Goal: Task Accomplishment & Management: Complete application form

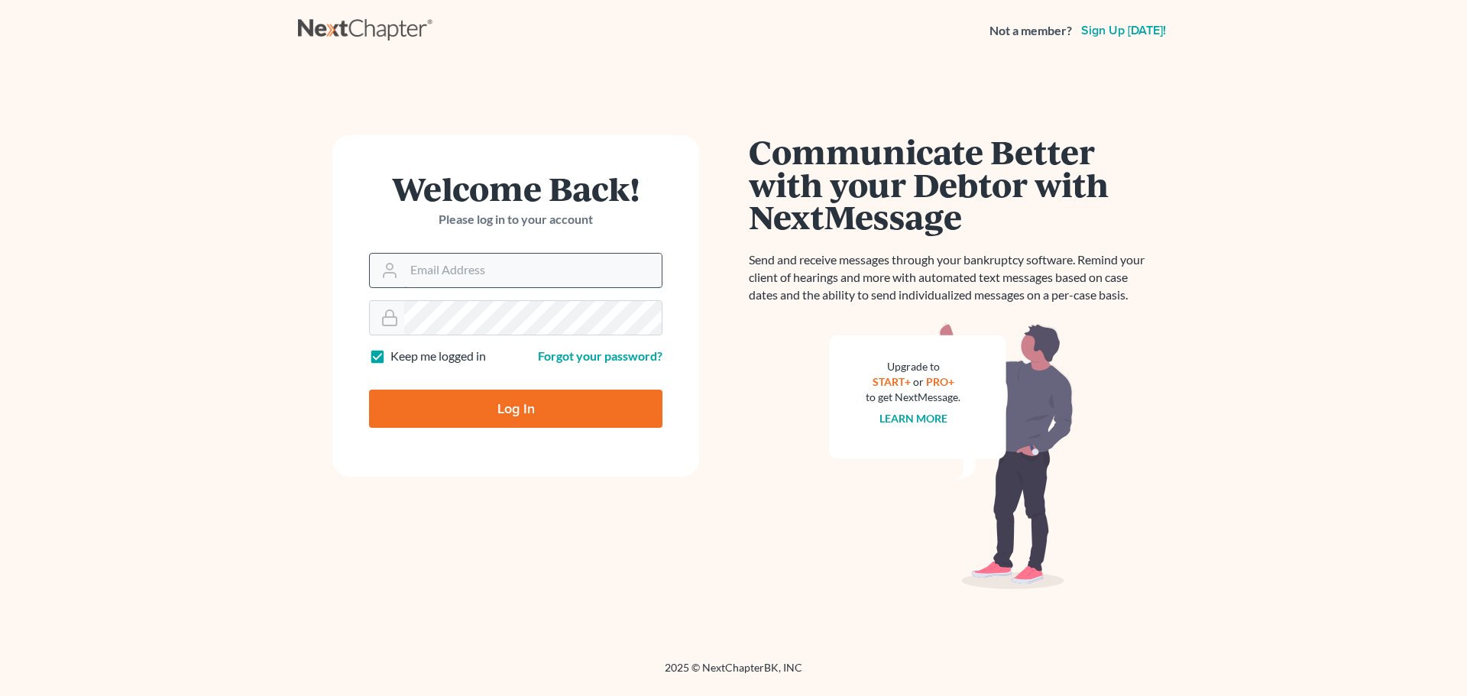
click at [497, 263] on input "Email Address" at bounding box center [533, 271] width 258 height 34
type input "[EMAIL_ADDRESS][DOMAIN_NAME]"
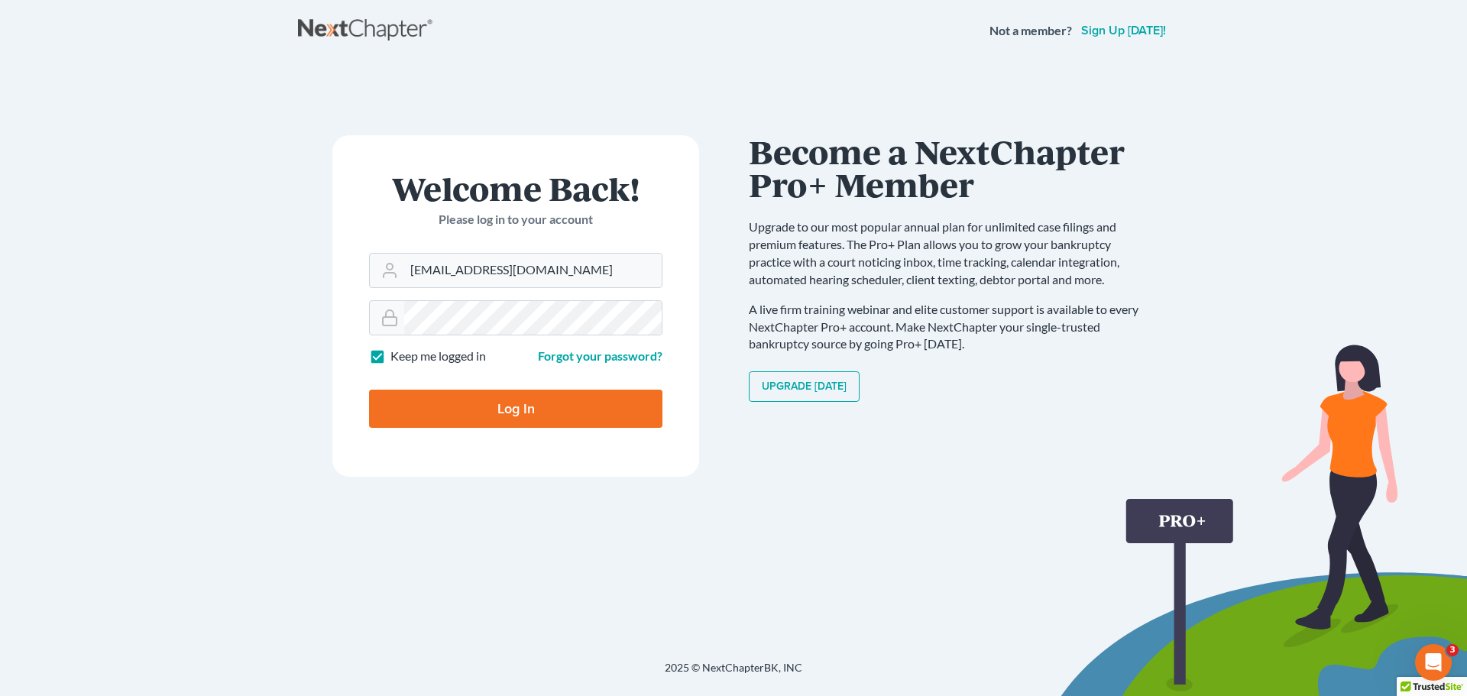
click at [391, 357] on label "Keep me logged in" at bounding box center [439, 357] width 96 height 18
click at [397, 357] on input "Keep me logged in" at bounding box center [402, 353] width 10 height 10
checkbox input "false"
click at [443, 421] on input "Log In" at bounding box center [515, 409] width 293 height 38
type input "Thinking..."
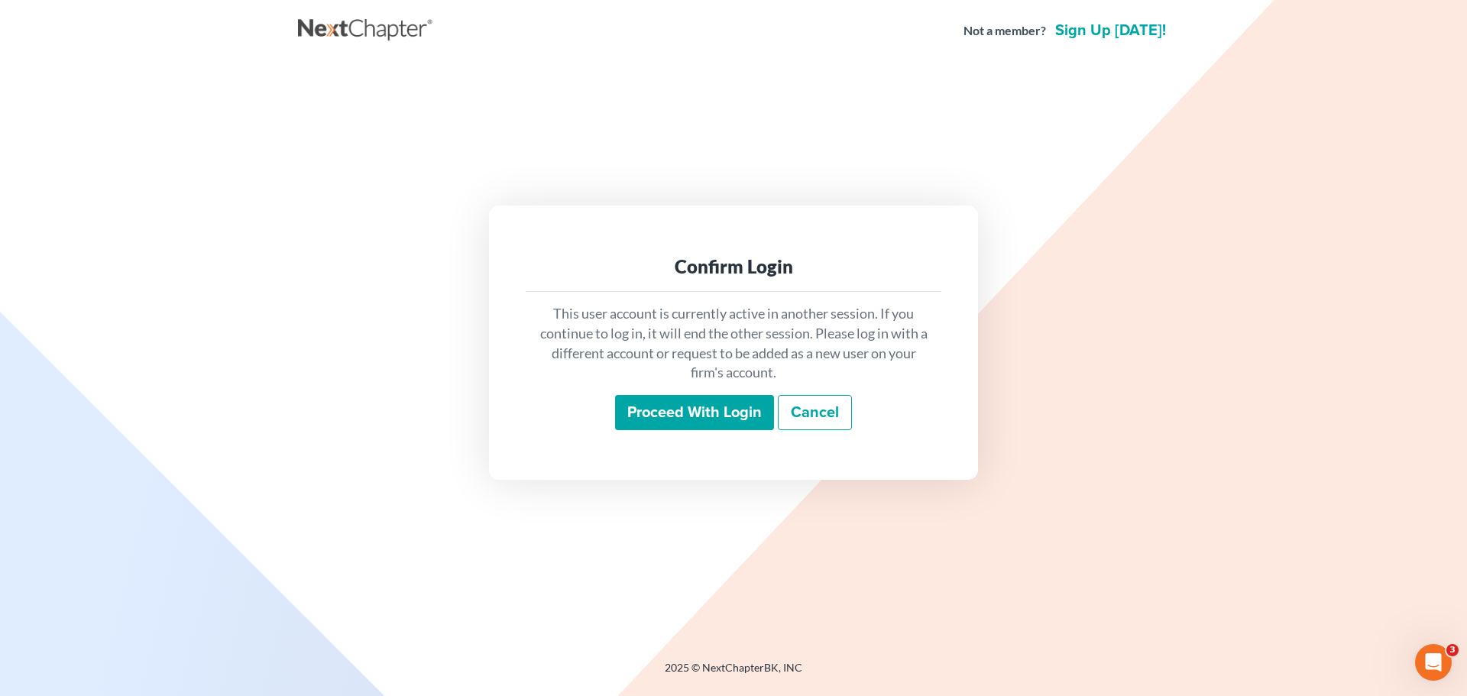
click at [710, 417] on input "Proceed with login" at bounding box center [694, 412] width 159 height 35
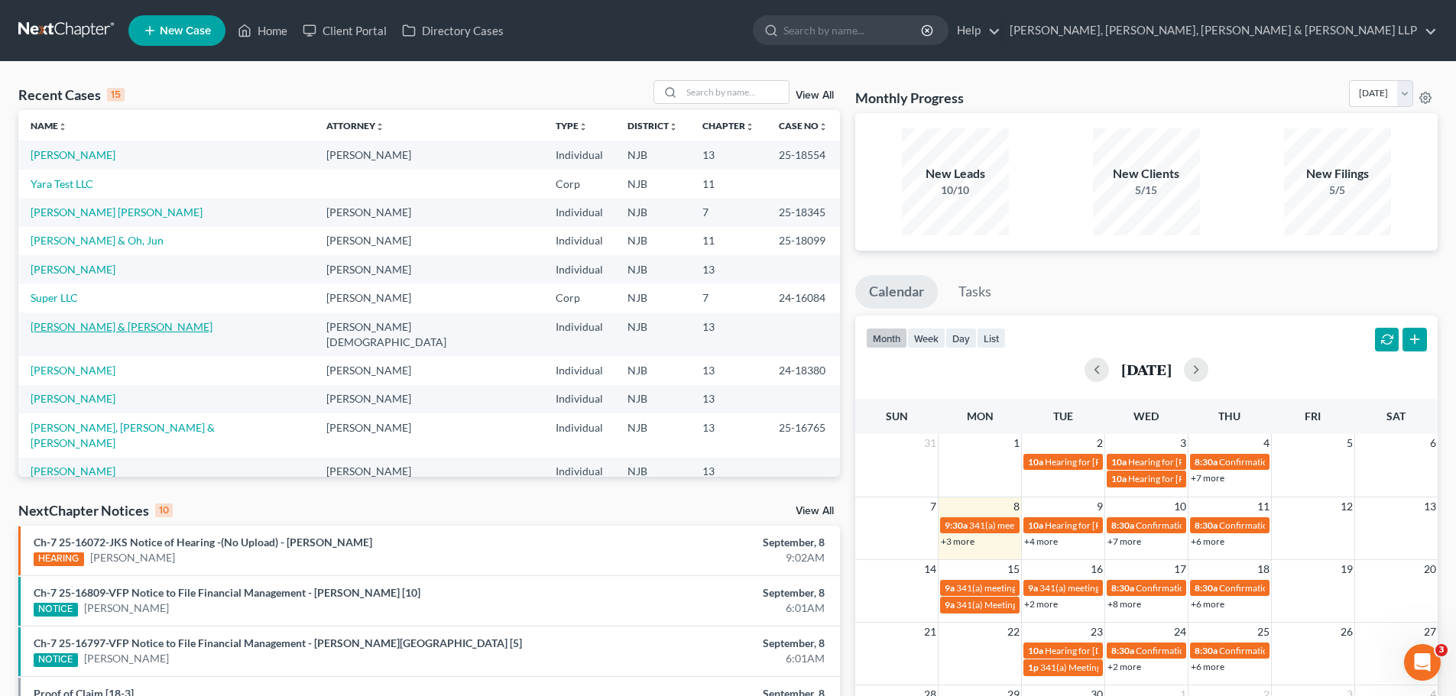
click at [92, 326] on link "Nevith, Robert & Darleana" at bounding box center [122, 326] width 182 height 13
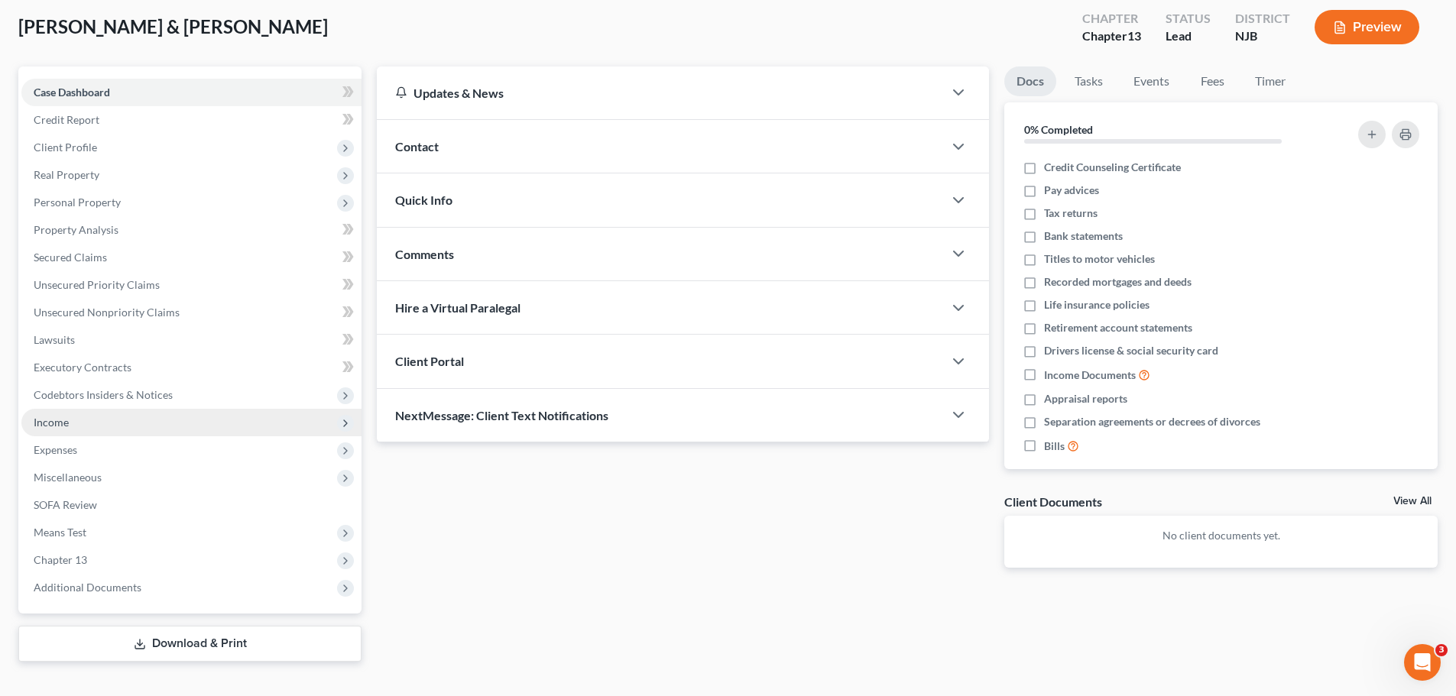
scroll to position [104, 0]
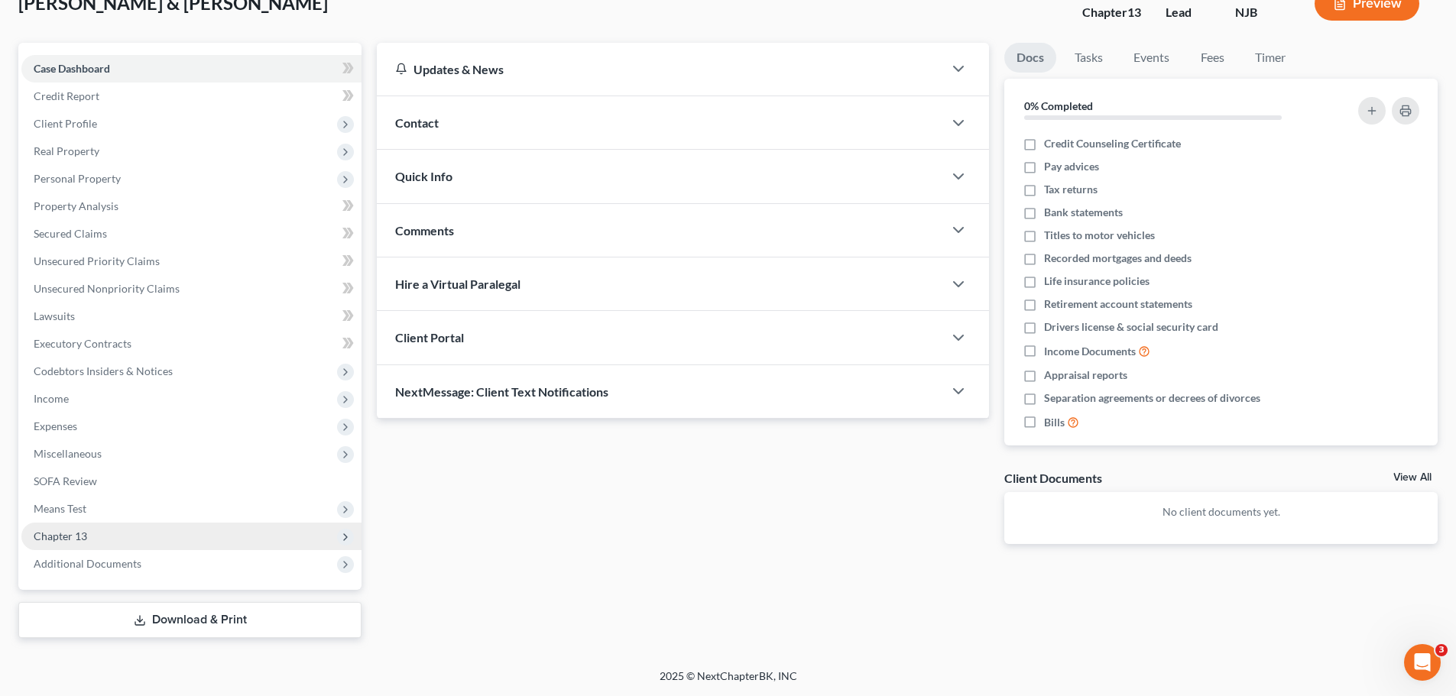
click at [73, 531] on span "Chapter 13" at bounding box center [60, 536] width 53 height 13
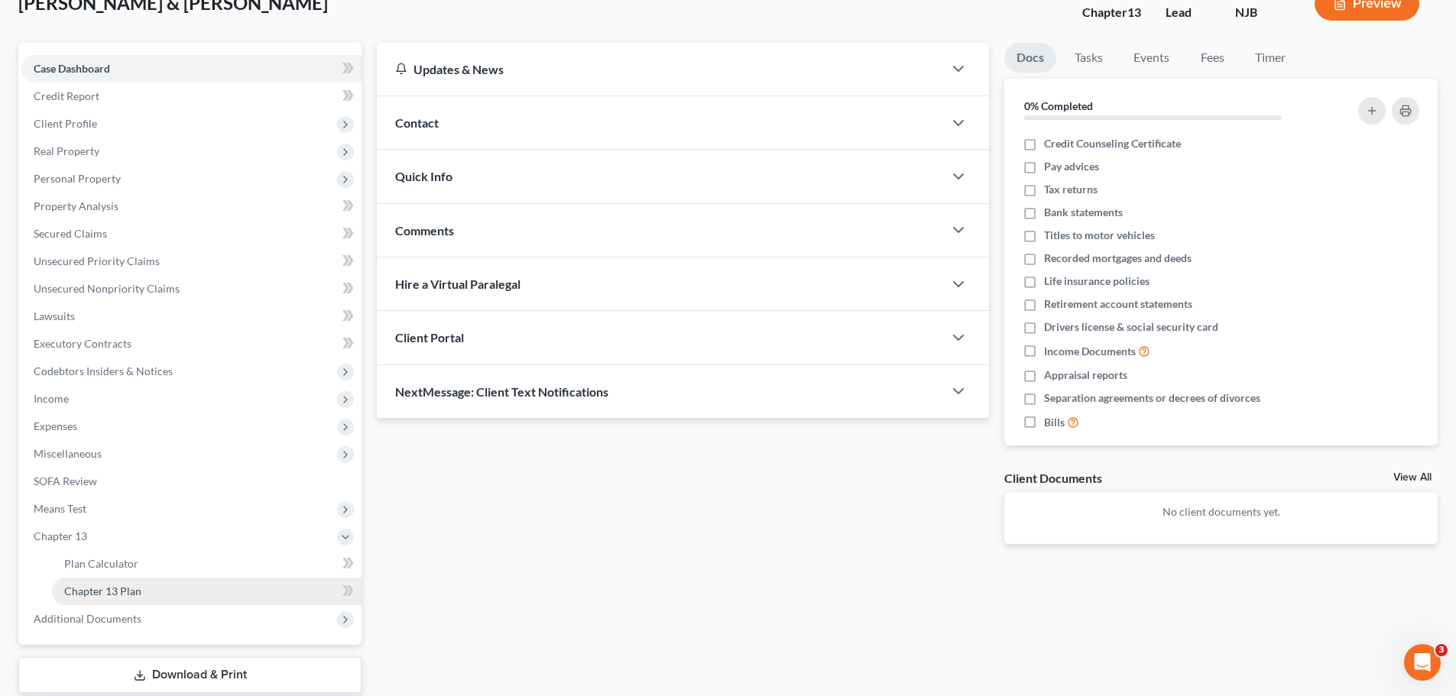
click at [151, 589] on link "Chapter 13 Plan" at bounding box center [207, 592] width 310 height 28
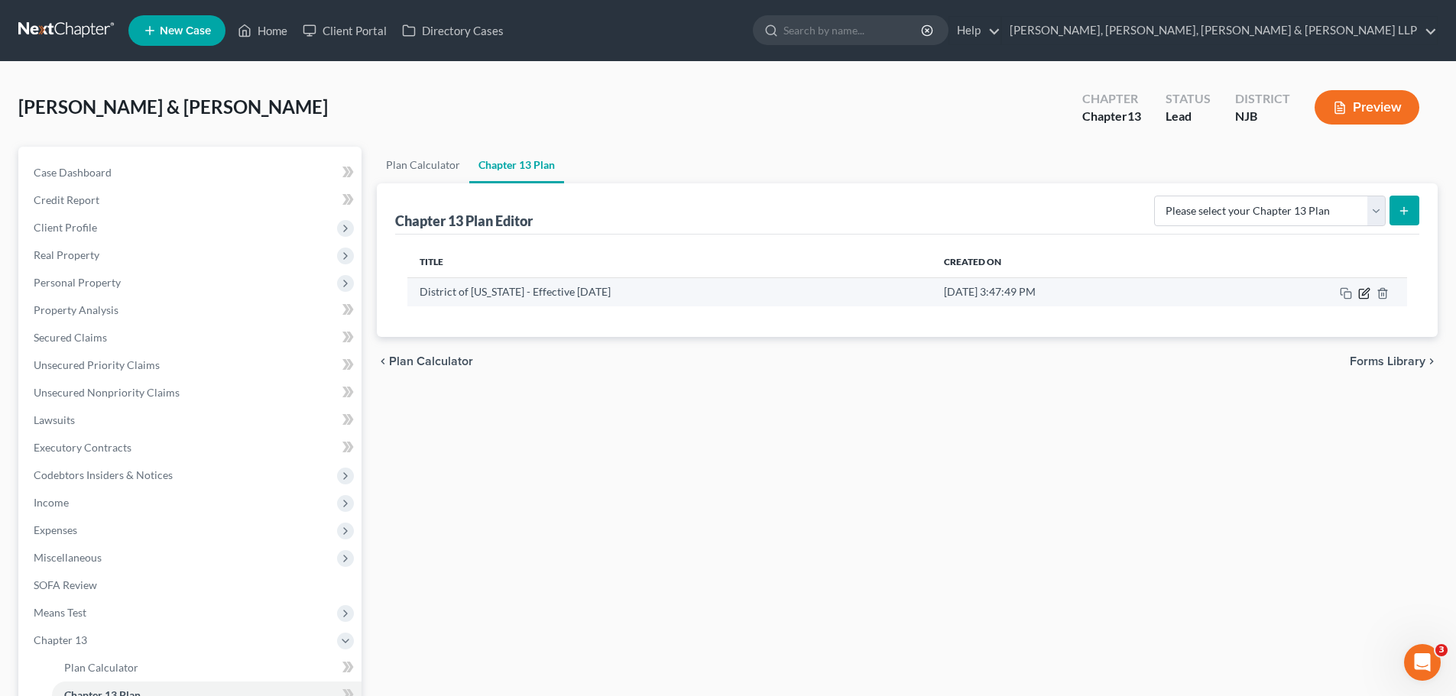
click at [1363, 298] on icon "button" at bounding box center [1363, 293] width 9 height 9
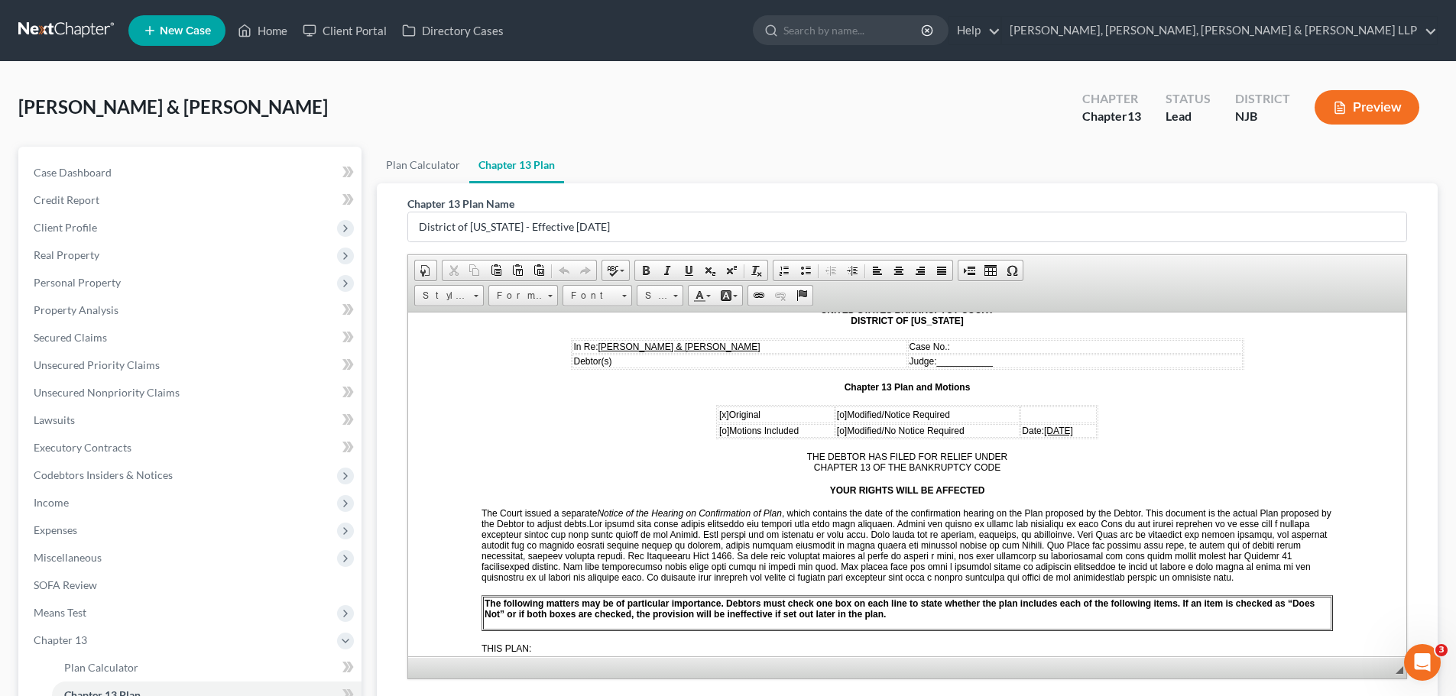
scroll to position [229, 0]
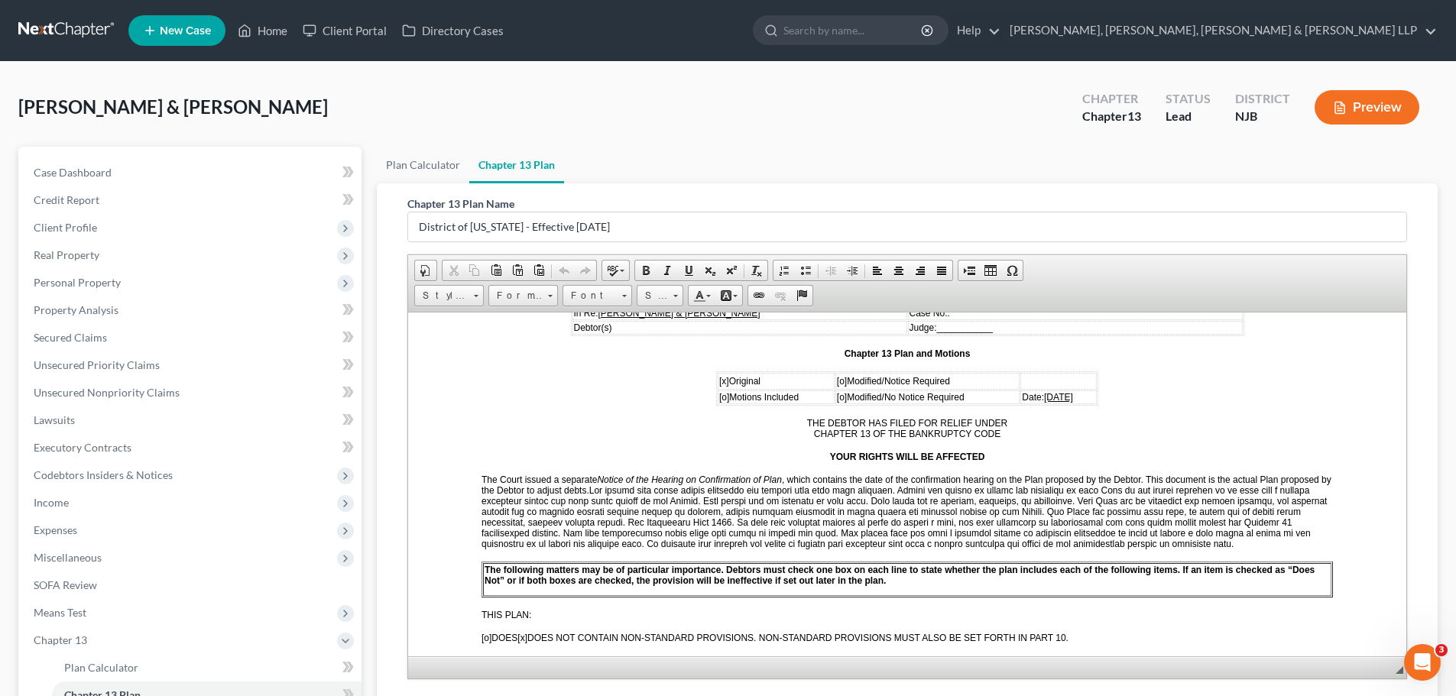
click at [1072, 399] on td "Date: 09/04/2025" at bounding box center [1058, 397] width 76 height 14
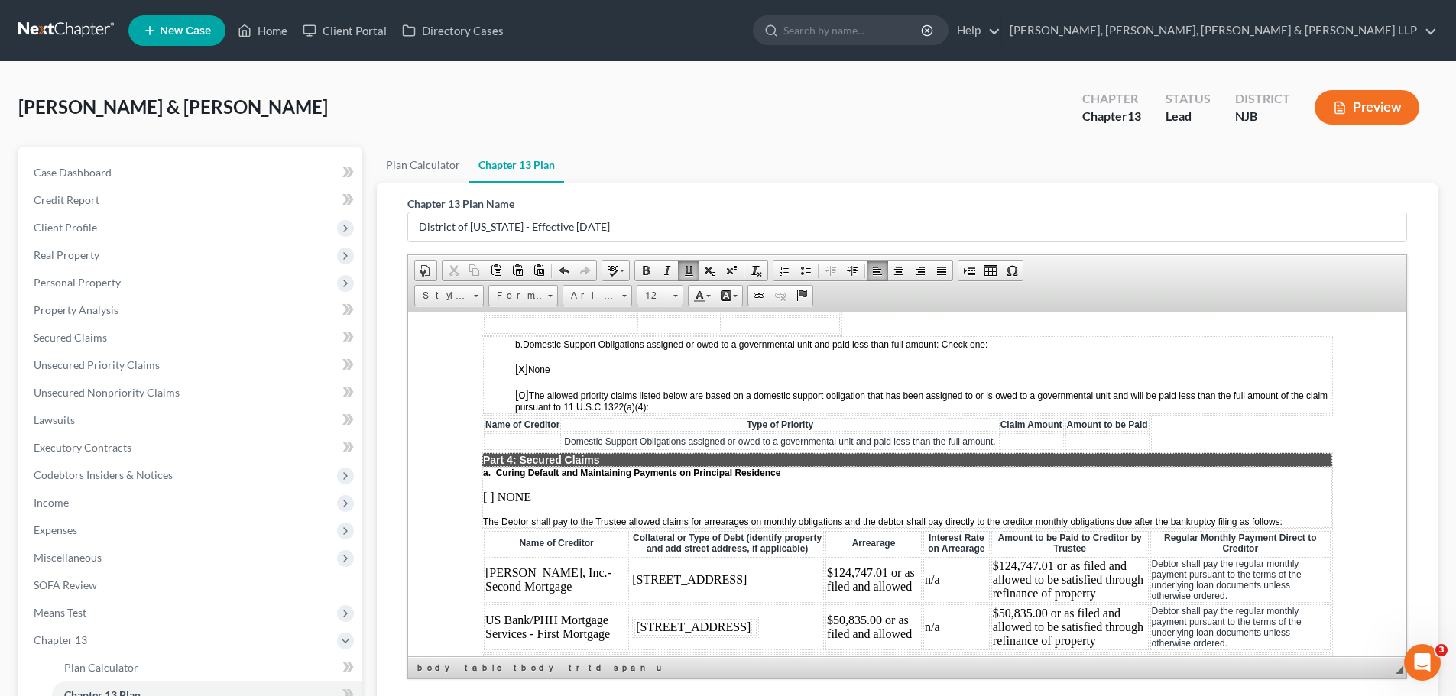
scroll to position [1528, 0]
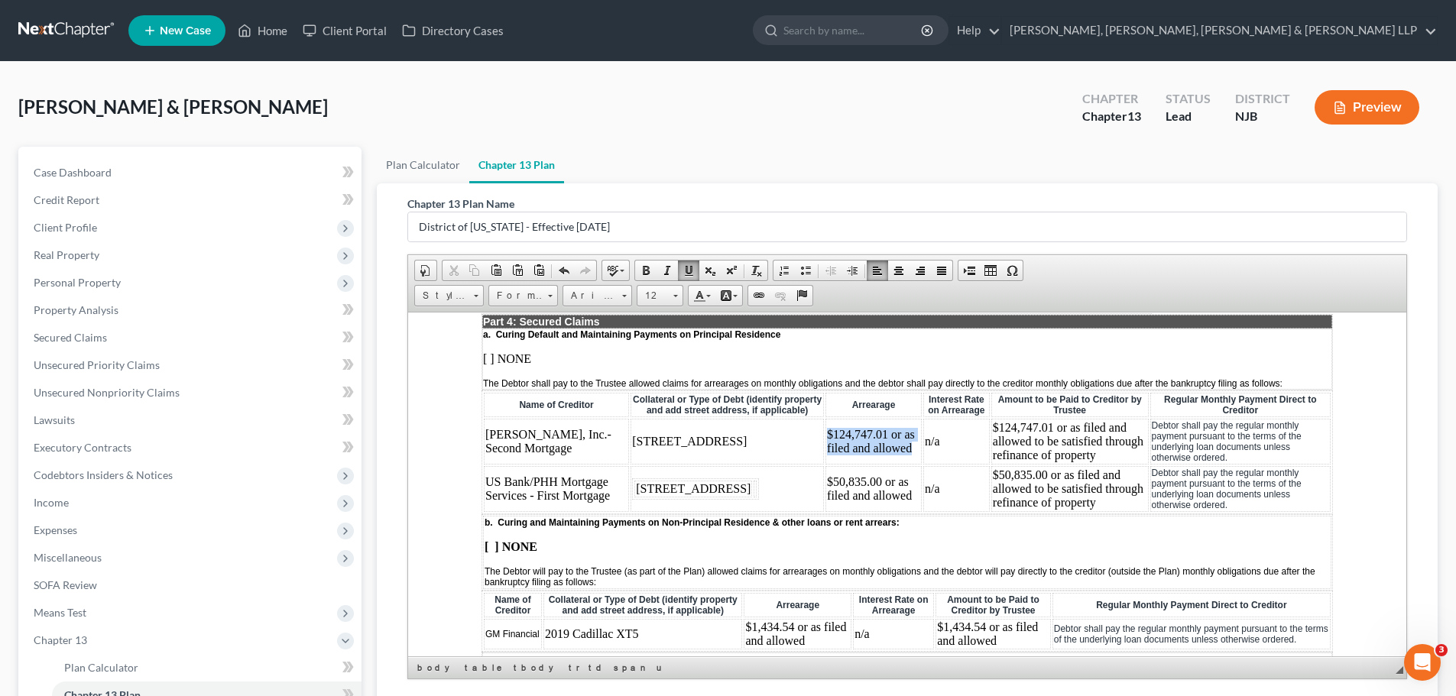
drag, startPoint x: 767, startPoint y: 441, endPoint x: 854, endPoint y: 459, distance: 89.0
click at [854, 459] on td "$124,747.01 or as filed and allowed" at bounding box center [873, 441] width 96 height 46
click at [987, 452] on td "$124,747.01 or as filed and allowed to be satisfied through refinance of proper…" at bounding box center [1066, 441] width 159 height 46
click at [1107, 476] on td "$50,835.00 or as filed and allowed to be satisfied through refinance of property" at bounding box center [1067, 488] width 160 height 46
click at [987, 493] on td "$50,835.00 or as filed and allowed. to be satisfied through refinance of proper…" at bounding box center [1067, 488] width 160 height 46
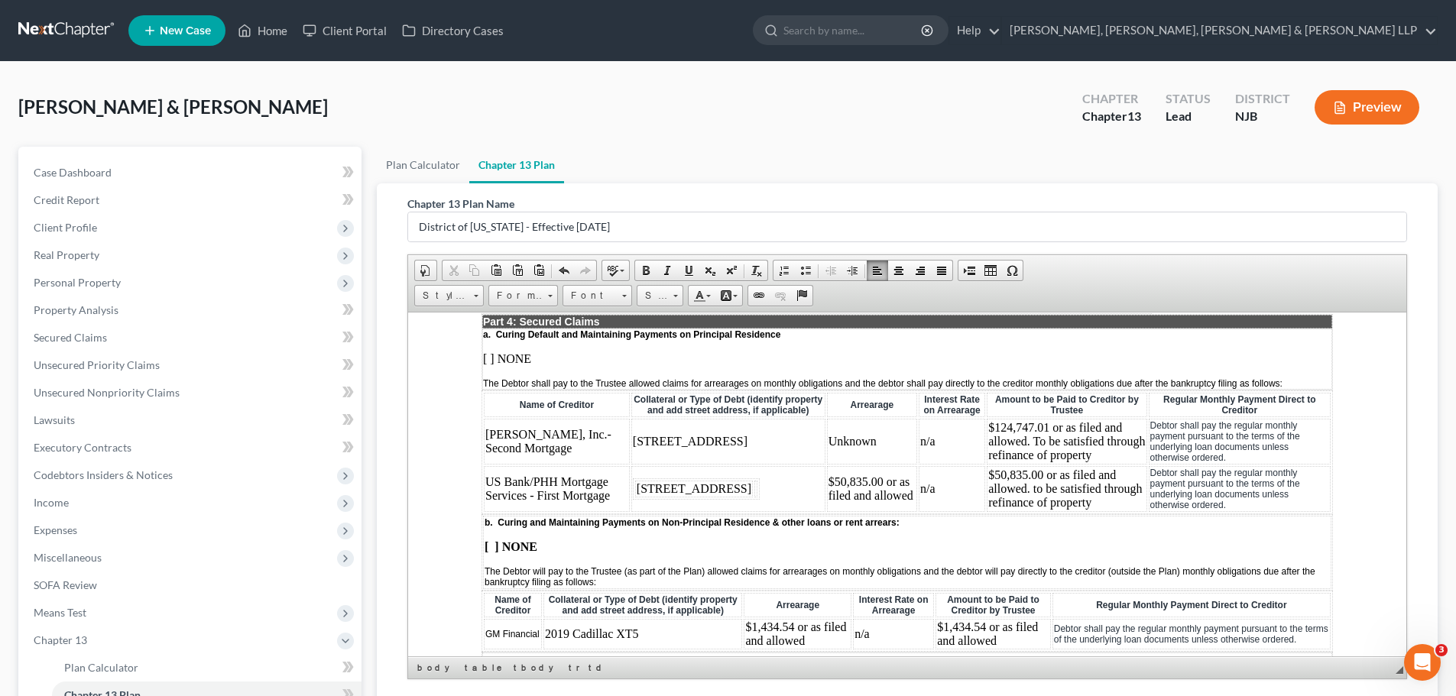
click at [987, 494] on td "$50,835.00 or as filed and allowed. to be satisfied through refinance of proper…" at bounding box center [1067, 488] width 160 height 46
click at [1000, 507] on td "$50,835.00 or as filed and allowed. To be satisfied through refinance of proper…" at bounding box center [1067, 488] width 160 height 46
click at [1044, 462] on td "$124,747.01 or as filed and allowed. To be satisfied through refinance of prope…" at bounding box center [1067, 441] width 160 height 46
click at [1016, 438] on td "$124,747.01 or as filed and allowed. To be satisfied through refinance of prope…" at bounding box center [1067, 441] width 160 height 46
click at [998, 442] on td "Unknown. as filed and allowed. To be satisfied through refinance of property." at bounding box center [1067, 441] width 156 height 46
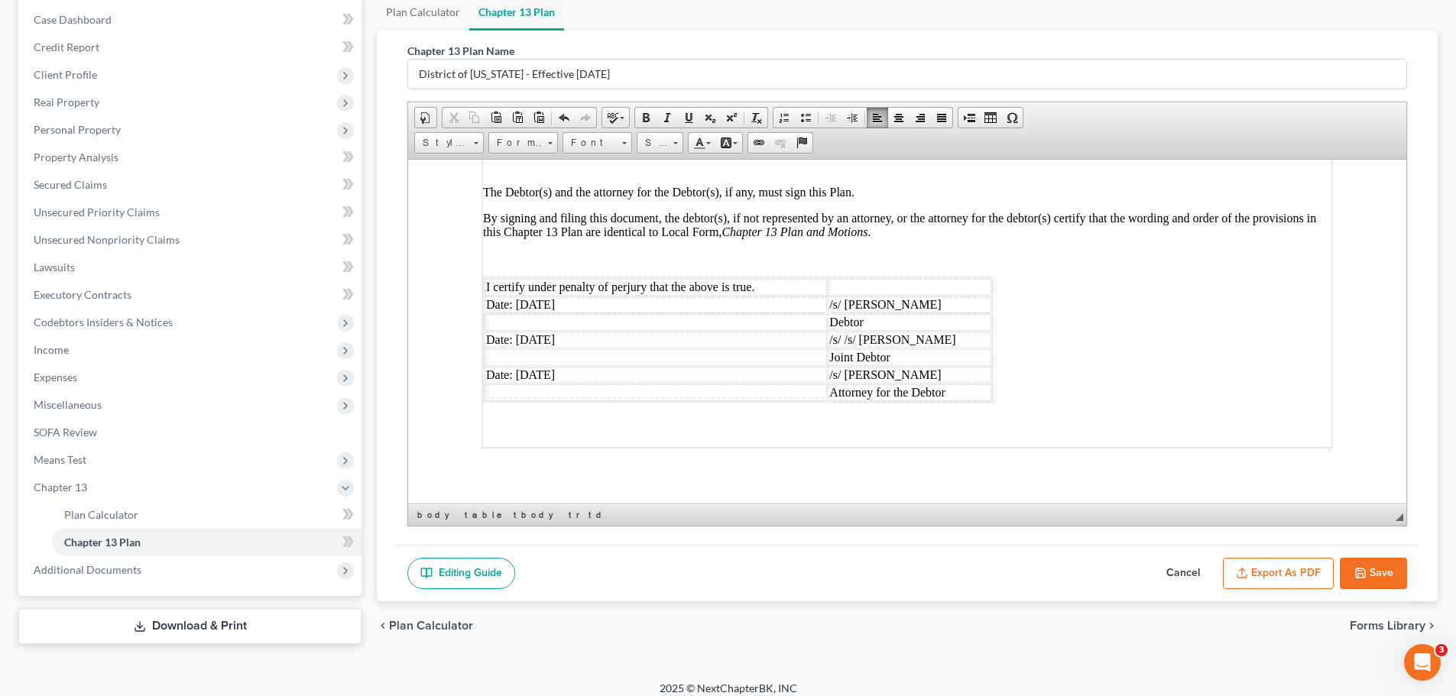
scroll to position [4050, 0]
click at [661, 312] on td "Date: 09/04/2025" at bounding box center [656, 303] width 342 height 17
click at [614, 347] on td "Date: 09/04/2025" at bounding box center [656, 338] width 342 height 17
click at [610, 381] on td "Date: 09/04/2025" at bounding box center [656, 373] width 342 height 17
click at [1386, 563] on button "Save" at bounding box center [1373, 574] width 67 height 32
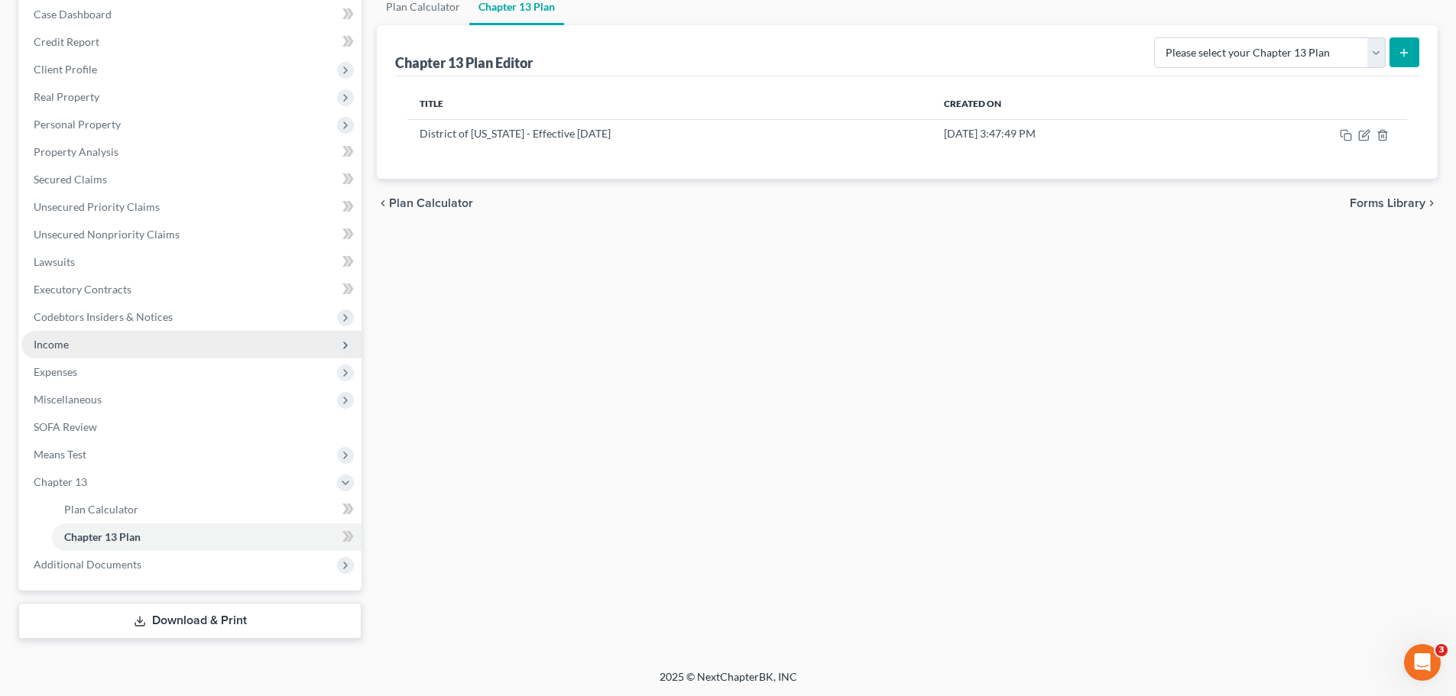
scroll to position [159, 0]
click at [72, 374] on span "Expenses" at bounding box center [56, 371] width 44 height 13
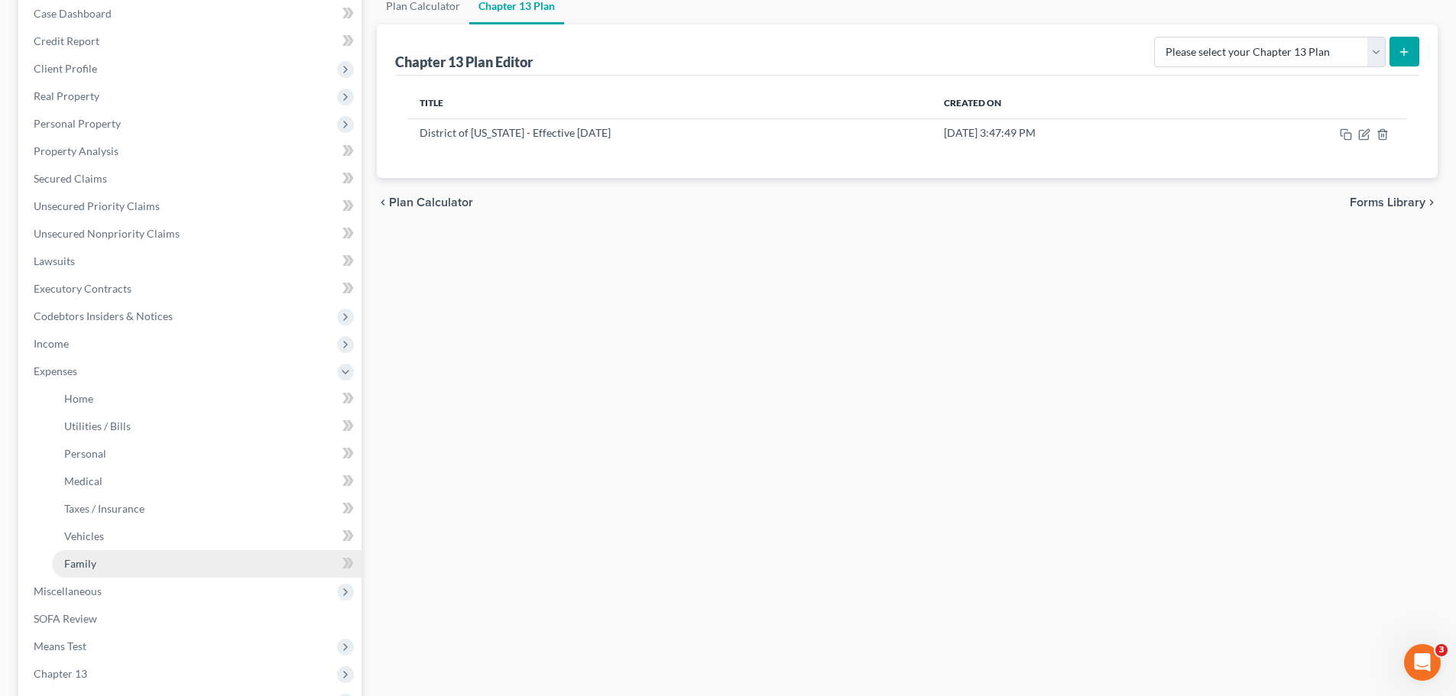
click at [99, 556] on link "Family" at bounding box center [207, 564] width 310 height 28
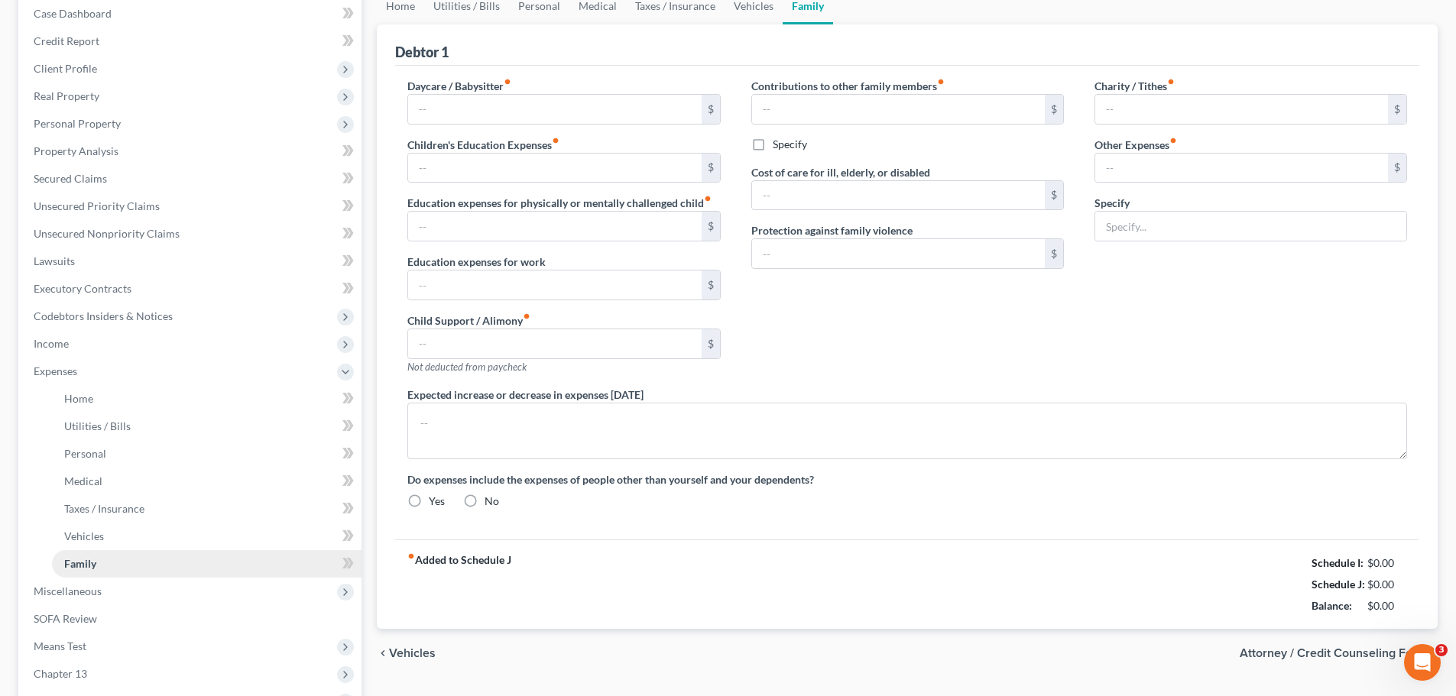
type input "0.00"
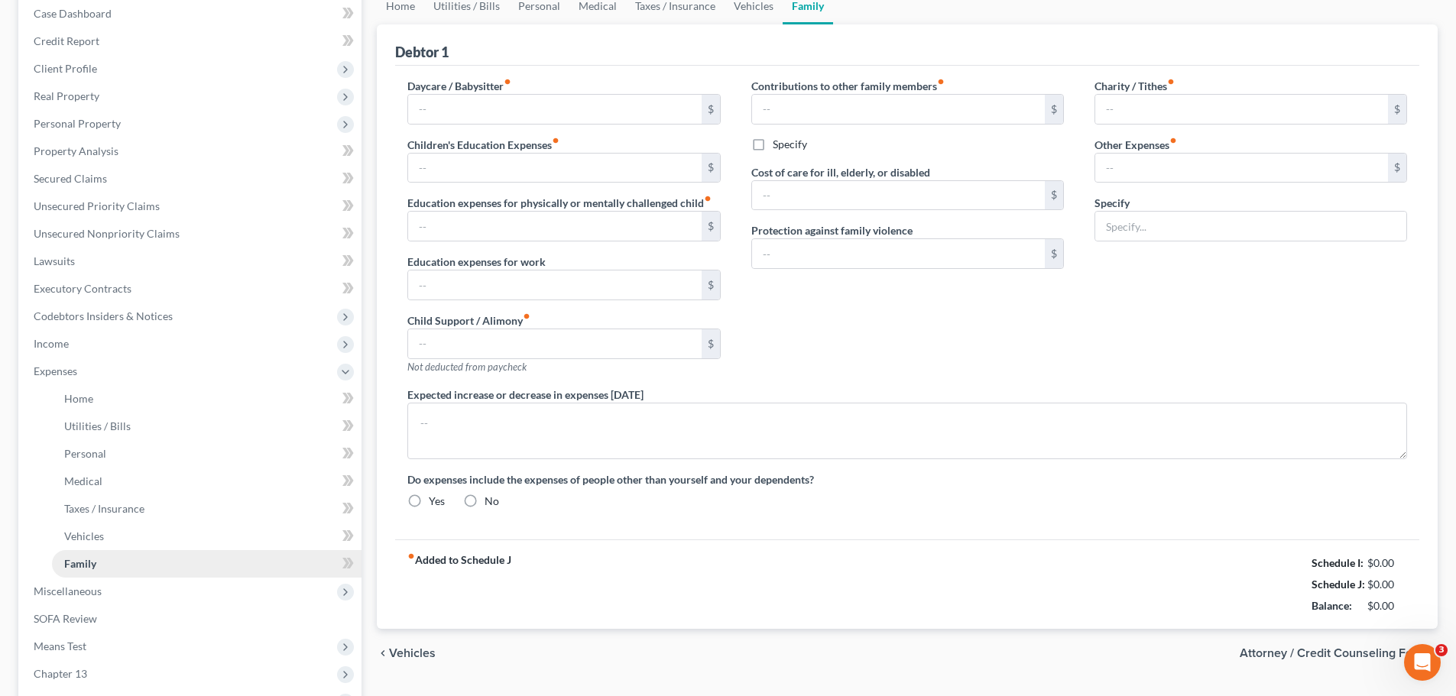
type input "0.00"
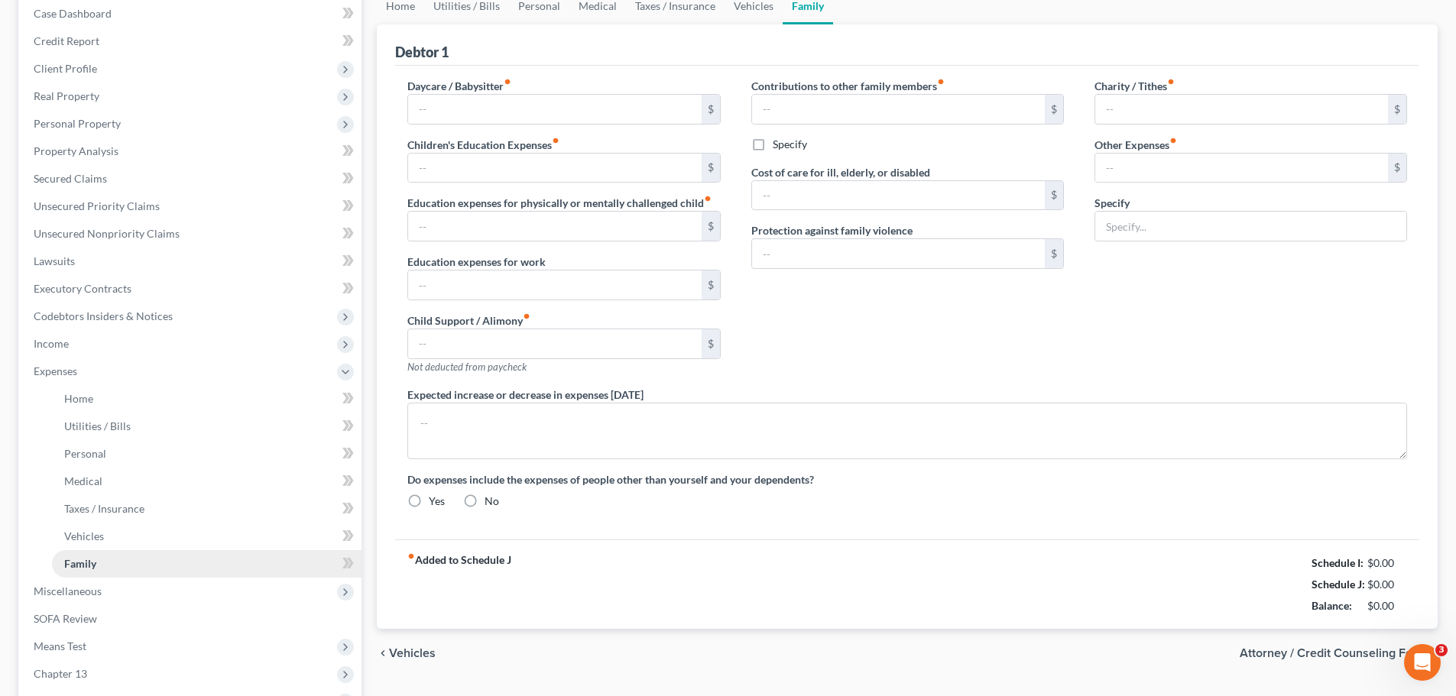
radio input "true"
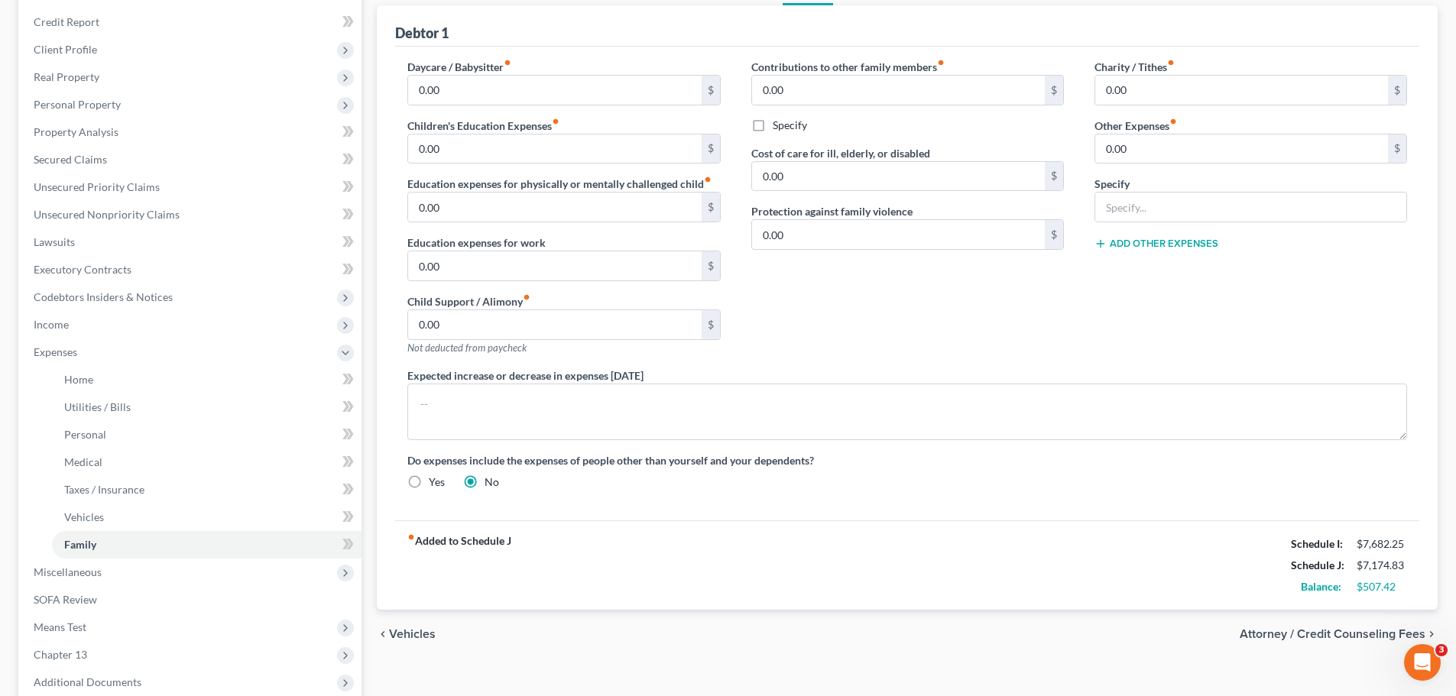
scroll to position [297, 0]
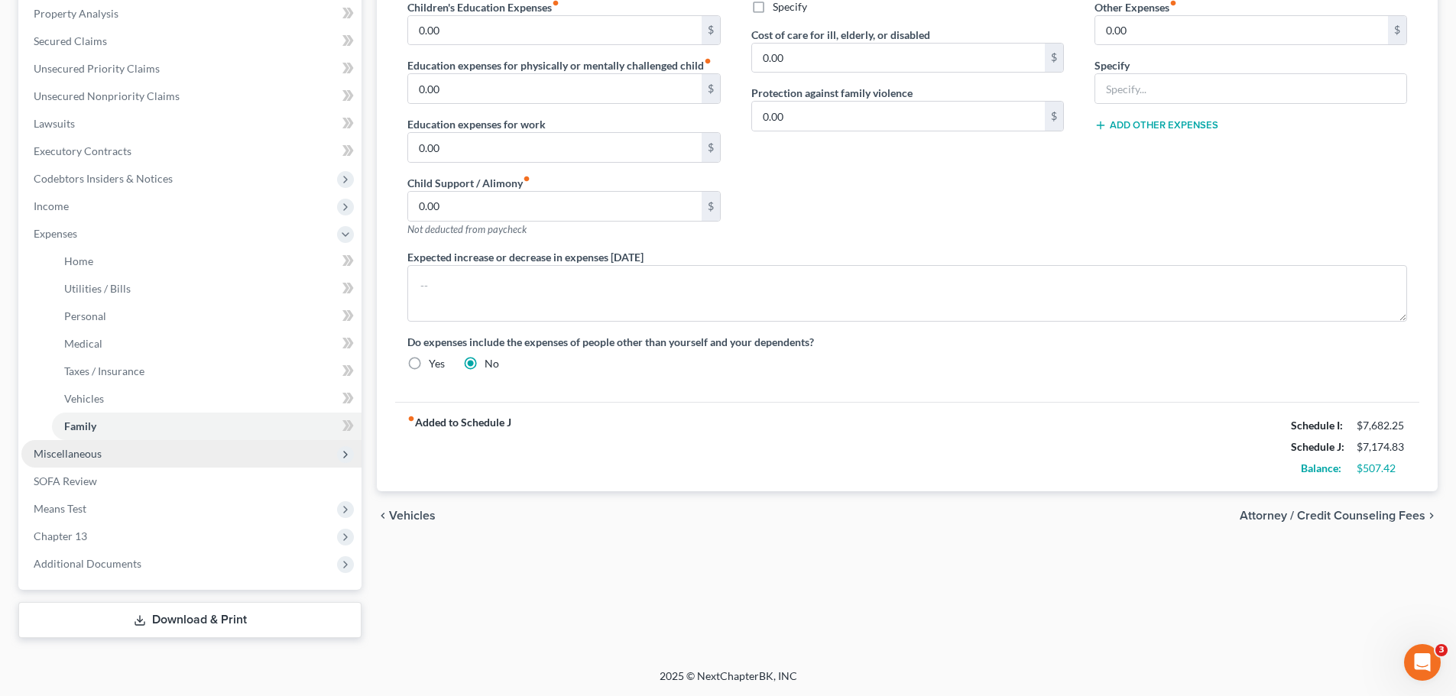
click at [63, 463] on span "Miscellaneous" at bounding box center [191, 454] width 340 height 28
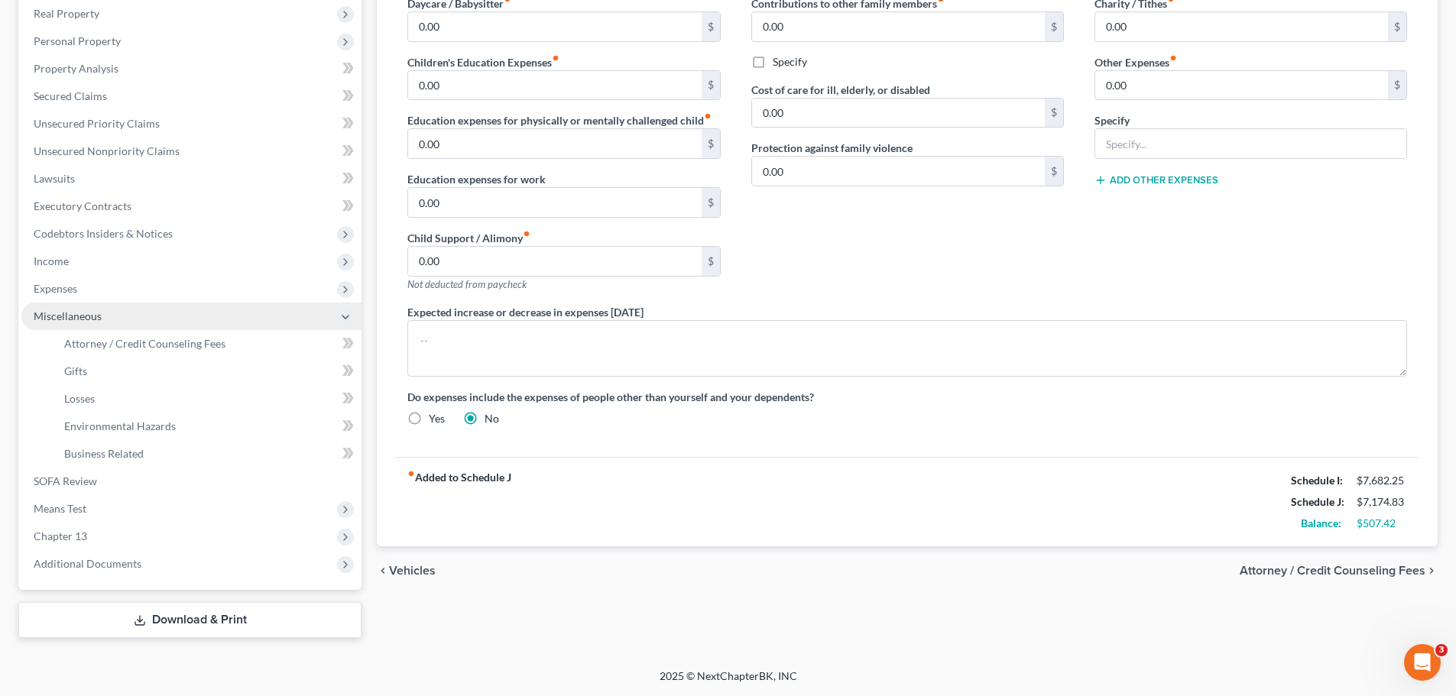
scroll to position [241, 0]
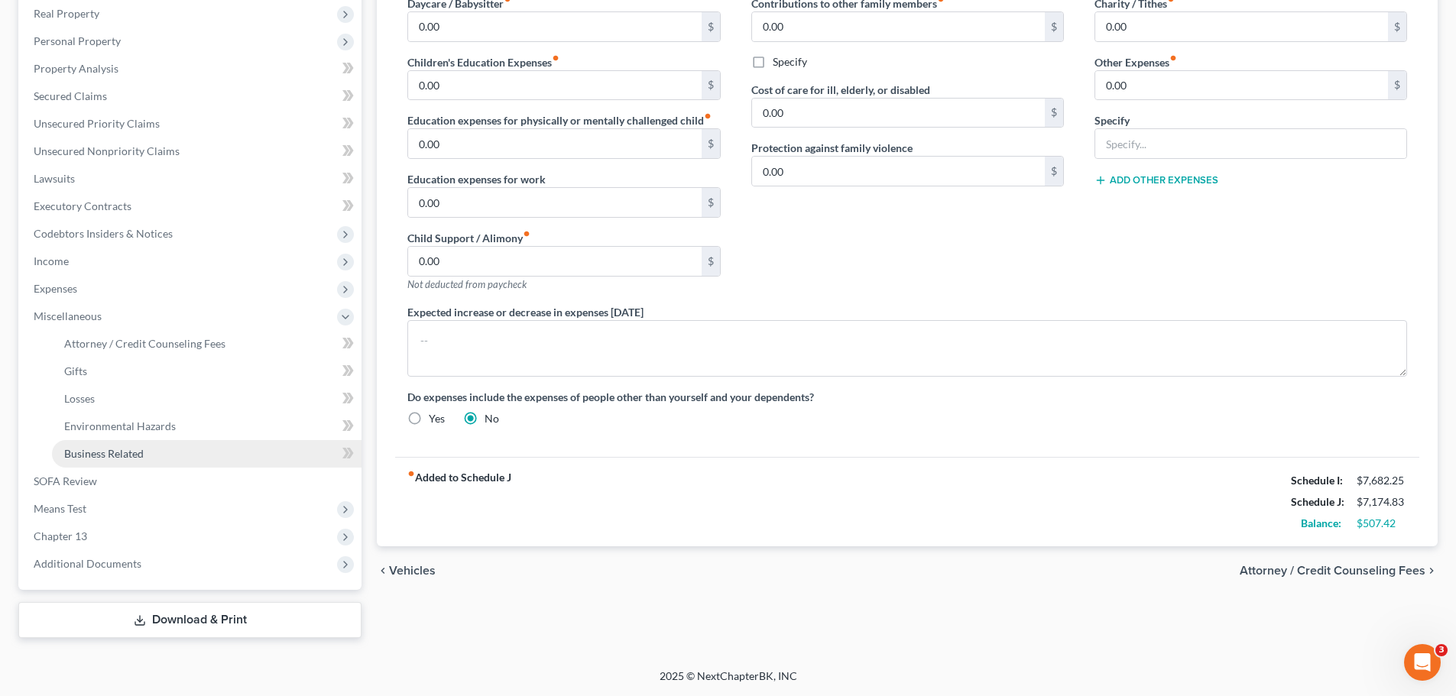
click at [80, 462] on link "Business Related" at bounding box center [207, 454] width 310 height 28
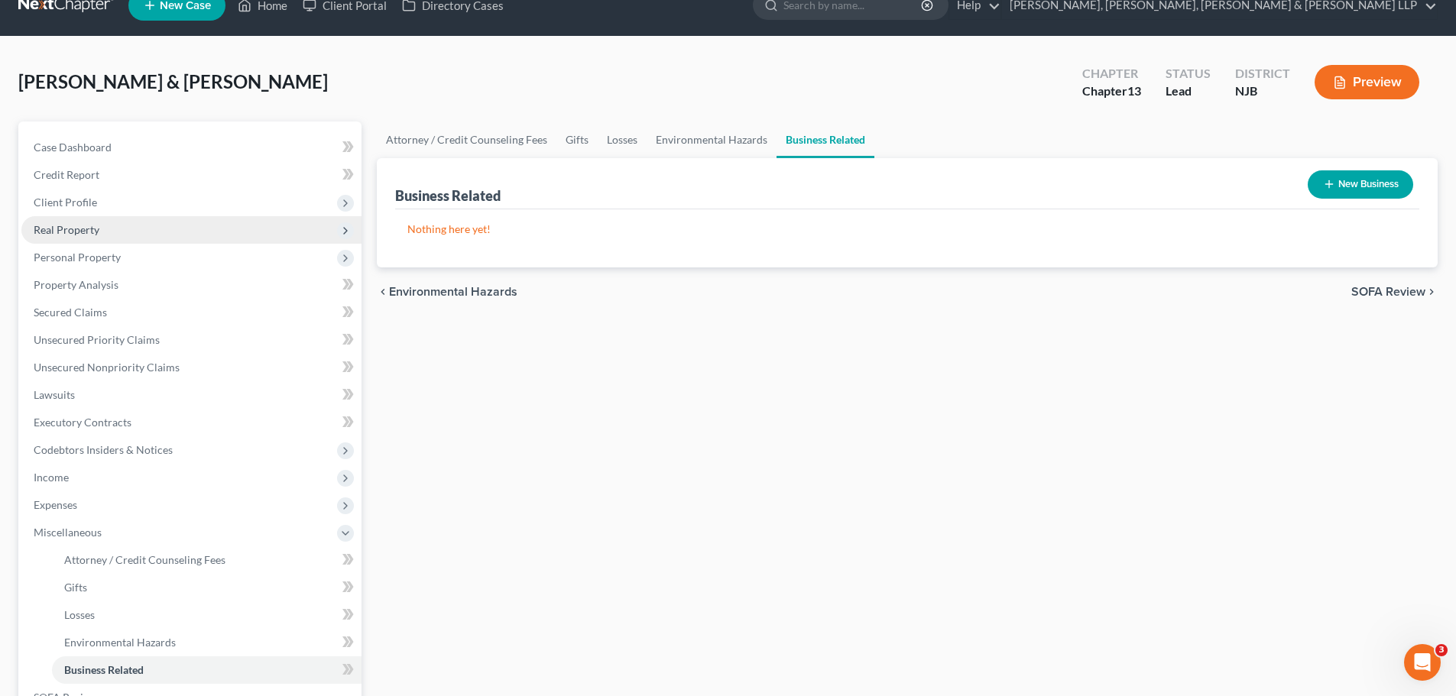
scroll to position [12, 0]
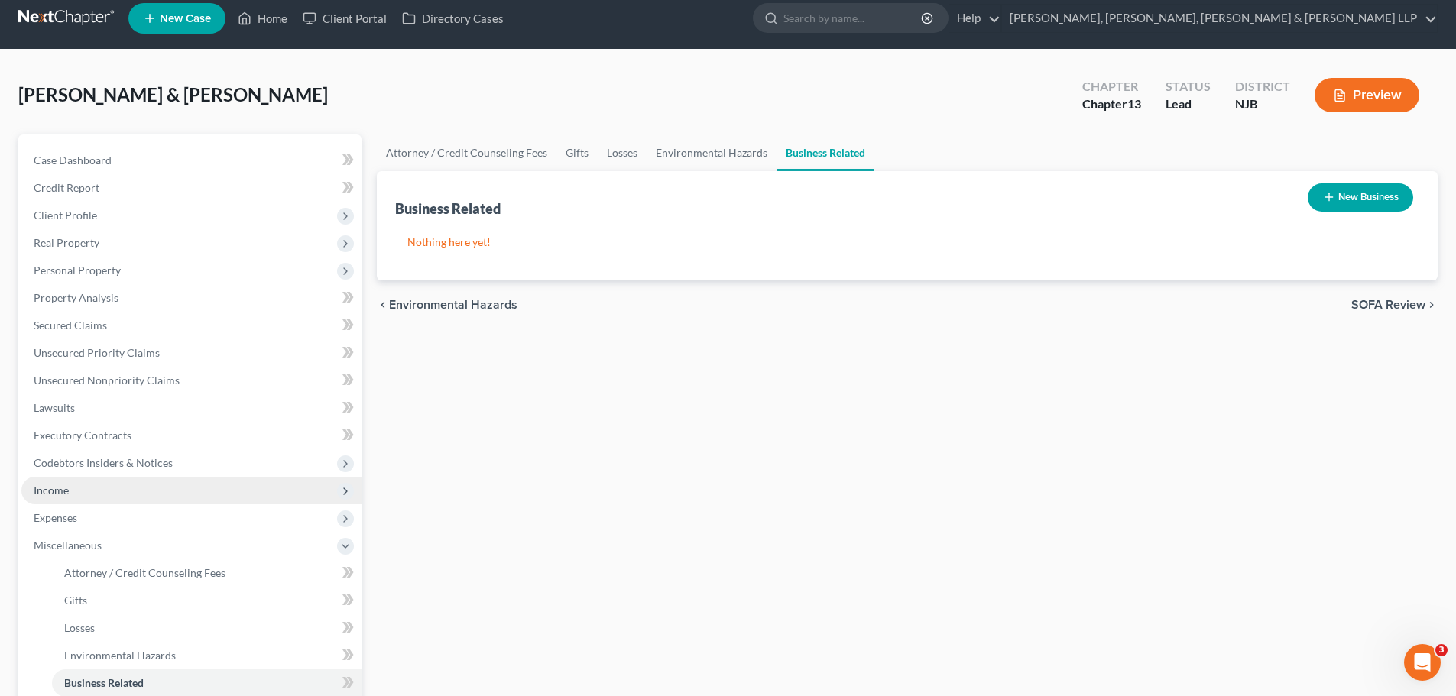
click at [111, 491] on span "Income" at bounding box center [191, 491] width 340 height 28
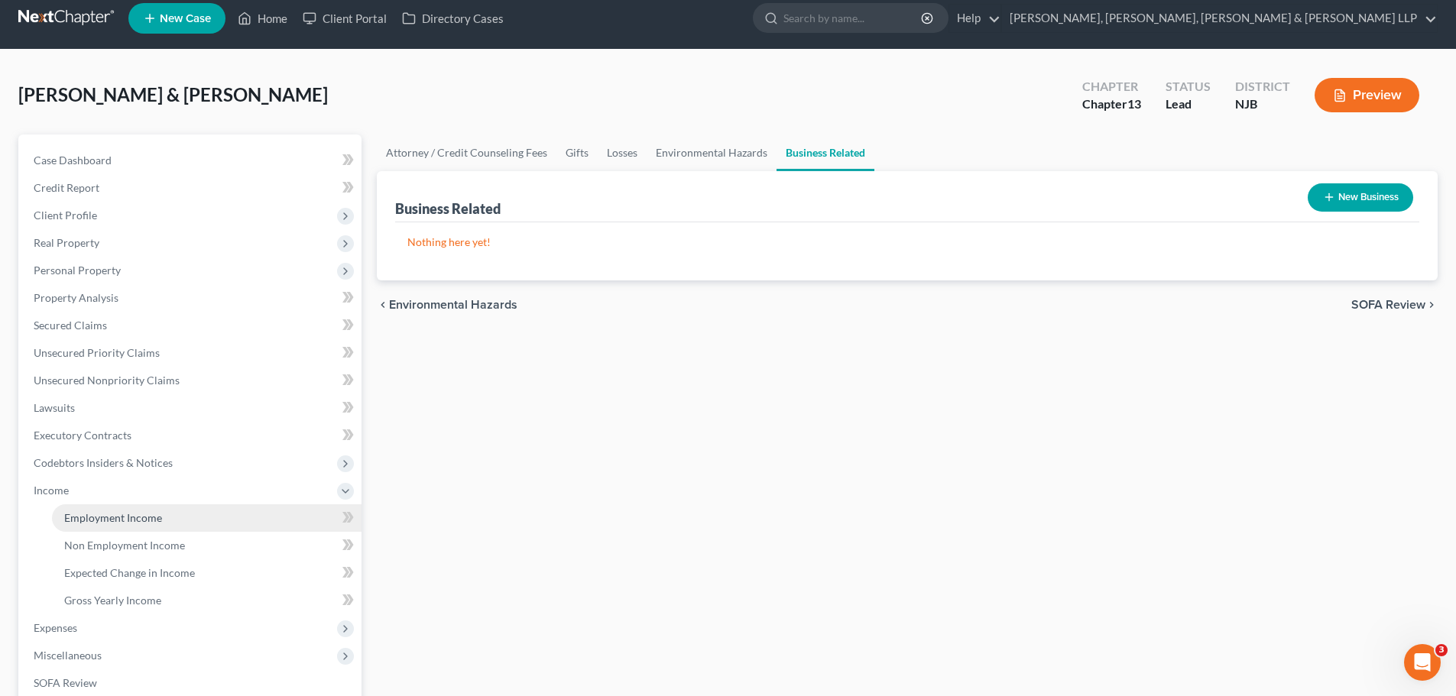
click at [116, 514] on span "Employment Income" at bounding box center [113, 517] width 98 height 13
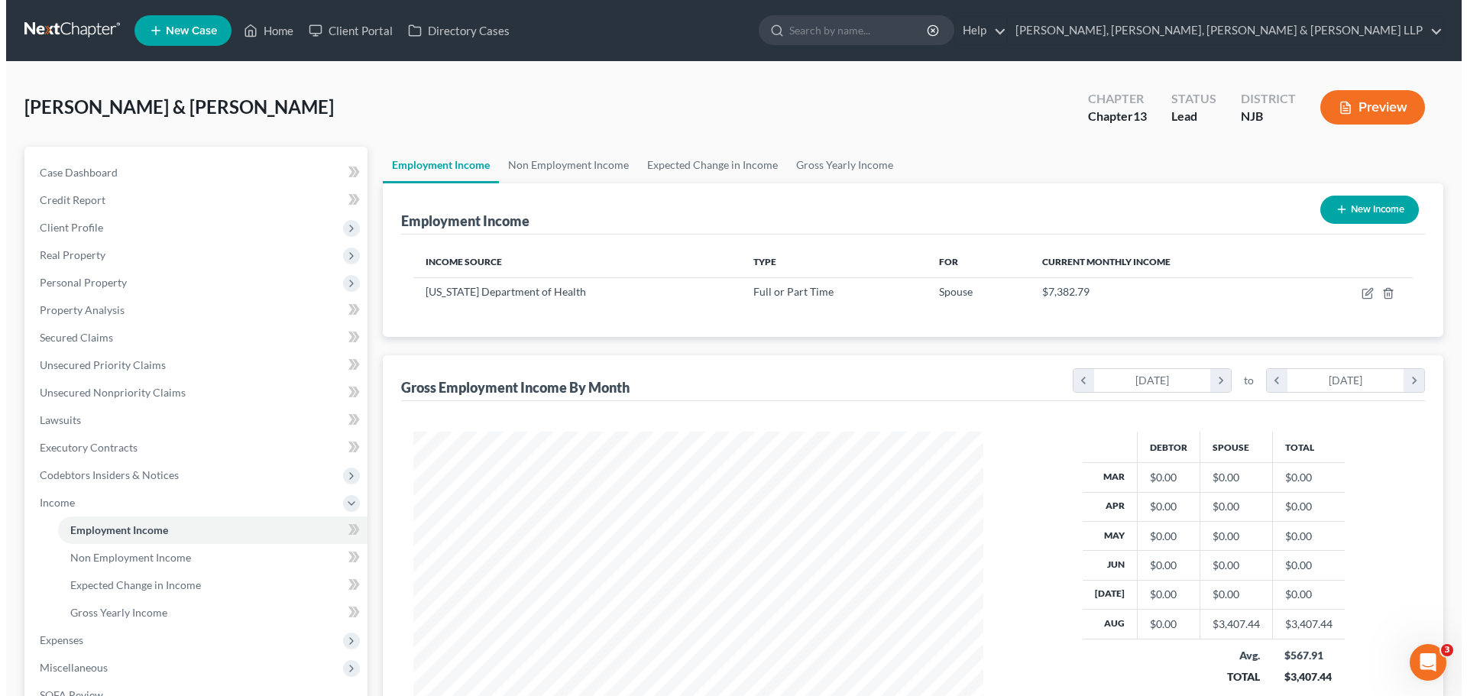
scroll to position [285, 601]
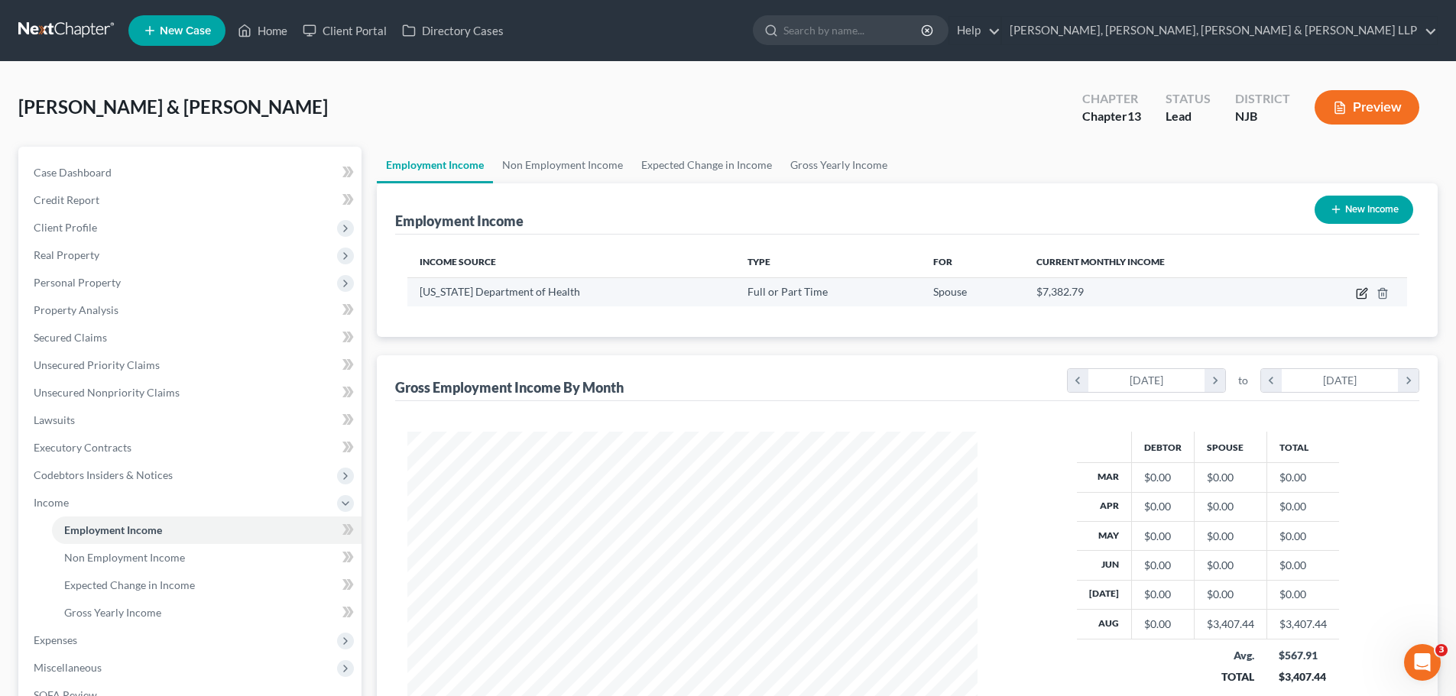
click at [1356, 297] on icon "button" at bounding box center [1362, 293] width 12 height 12
select select "0"
select select "33"
select select "2"
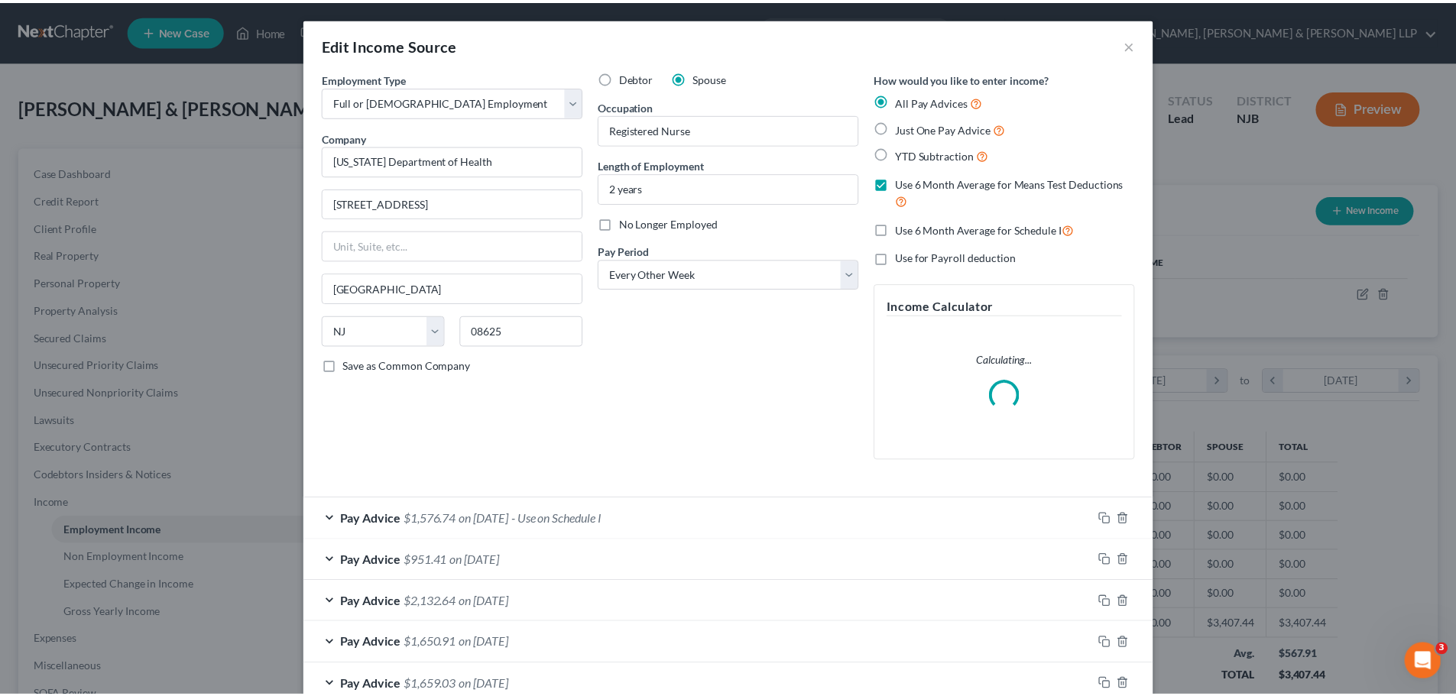
scroll to position [287, 606]
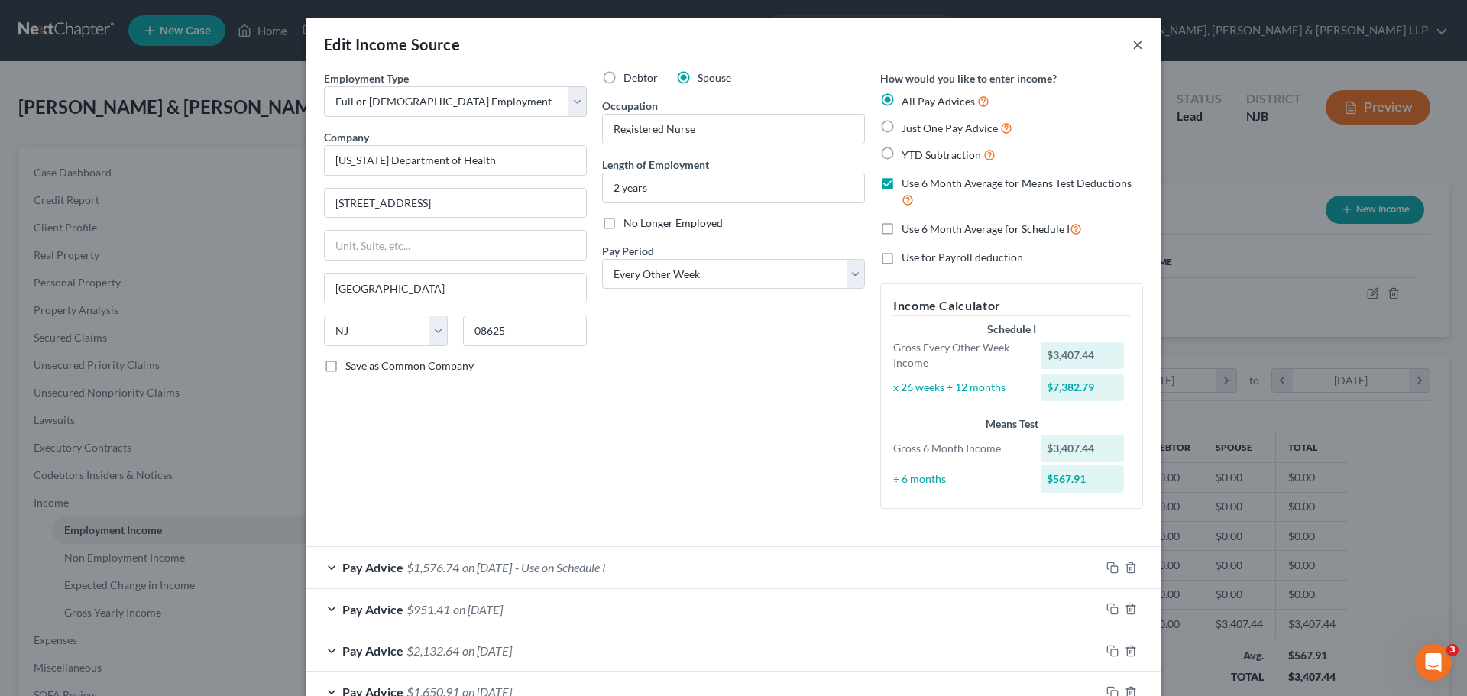
click at [1133, 47] on button "×" at bounding box center [1138, 44] width 11 height 18
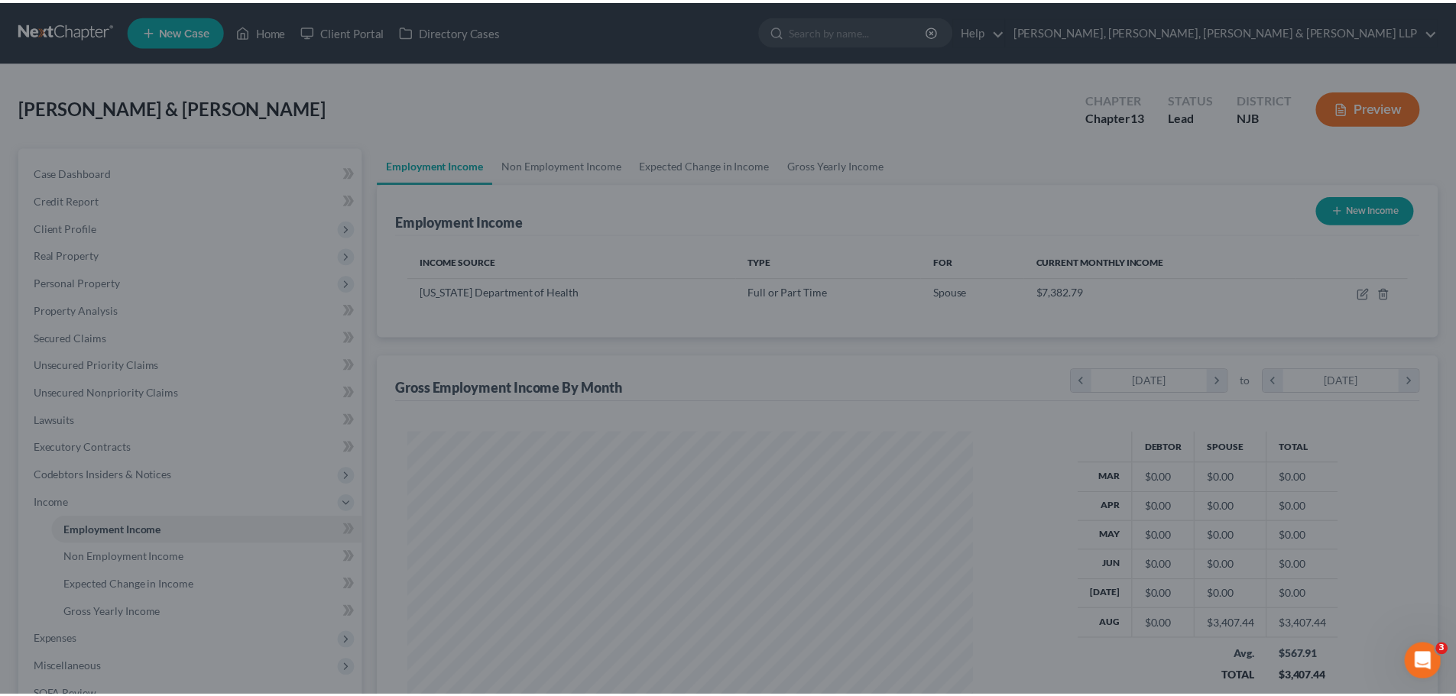
scroll to position [763954, 763639]
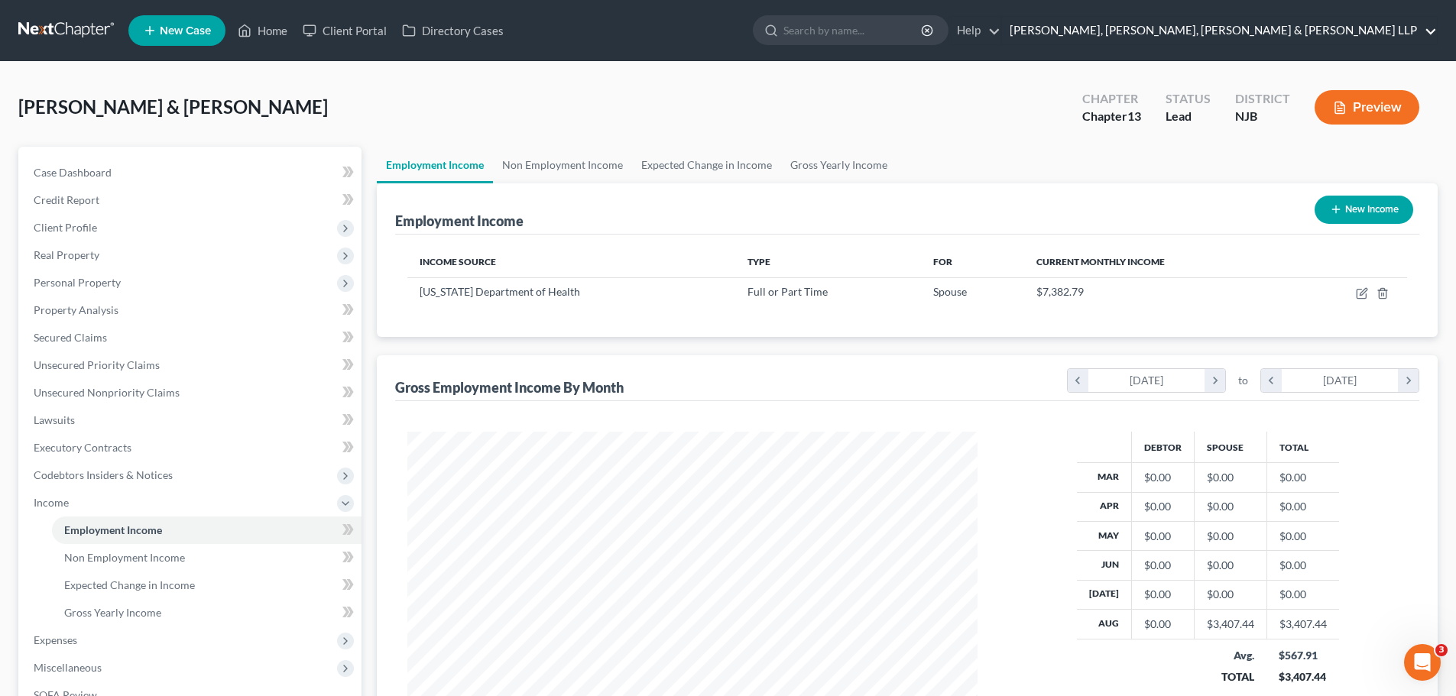
click at [1340, 26] on link "Scura Wigfield, Heyer, Stevens & Cammarota LLP" at bounding box center [1219, 31] width 435 height 28
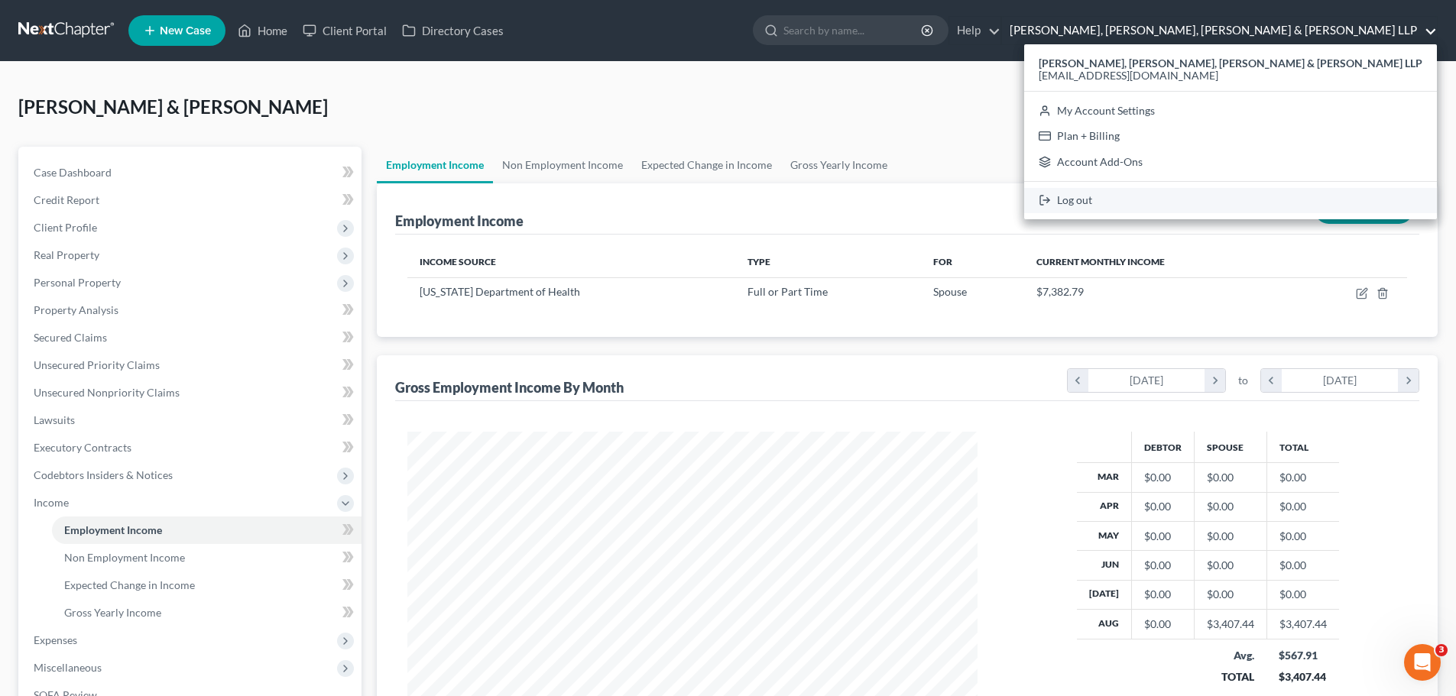
click at [1217, 200] on link "Log out" at bounding box center [1230, 201] width 413 height 26
